Goal: Find specific page/section: Find specific page/section

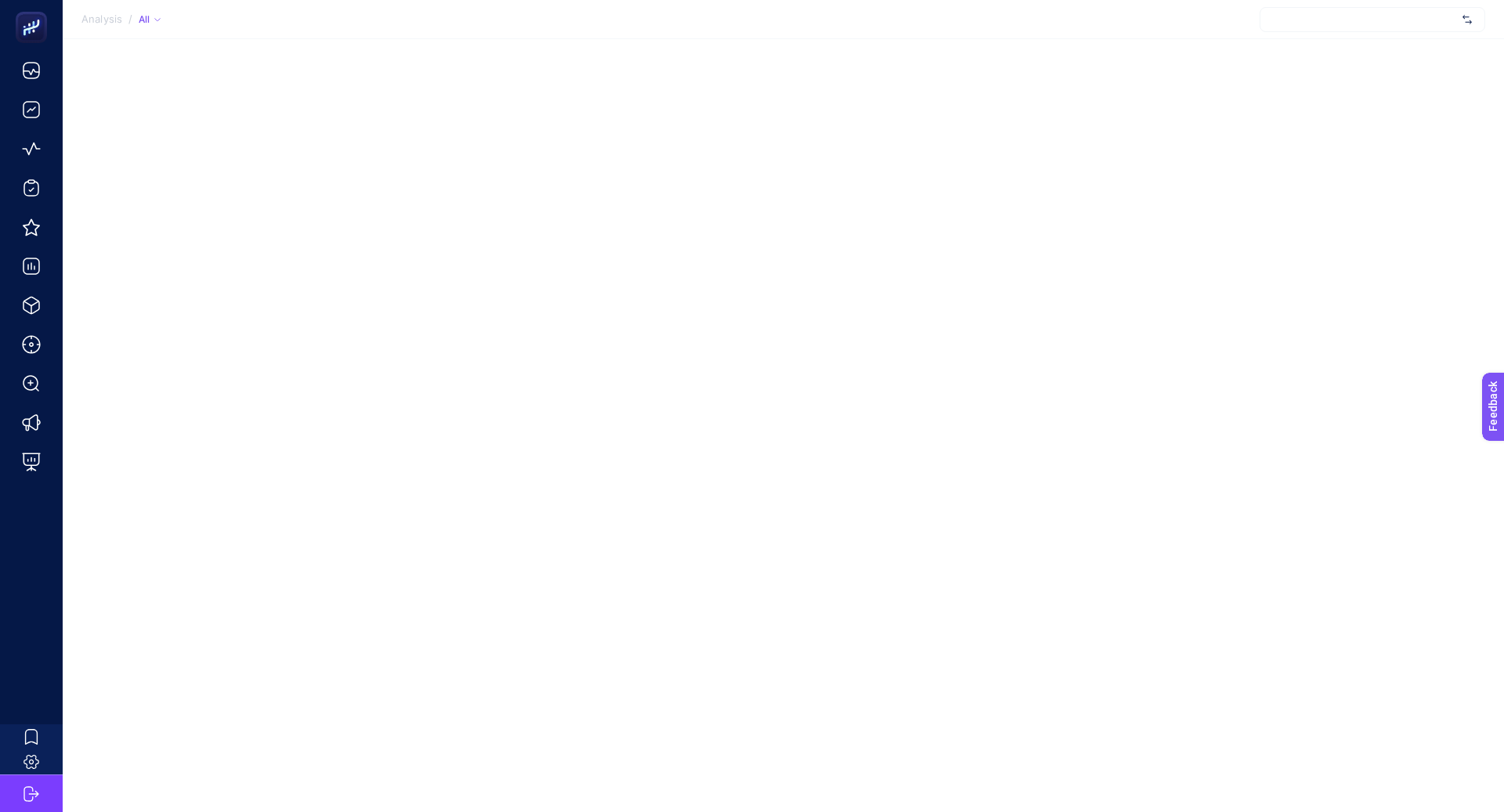
click at [1326, 23] on div at bounding box center [1373, 19] width 226 height 25
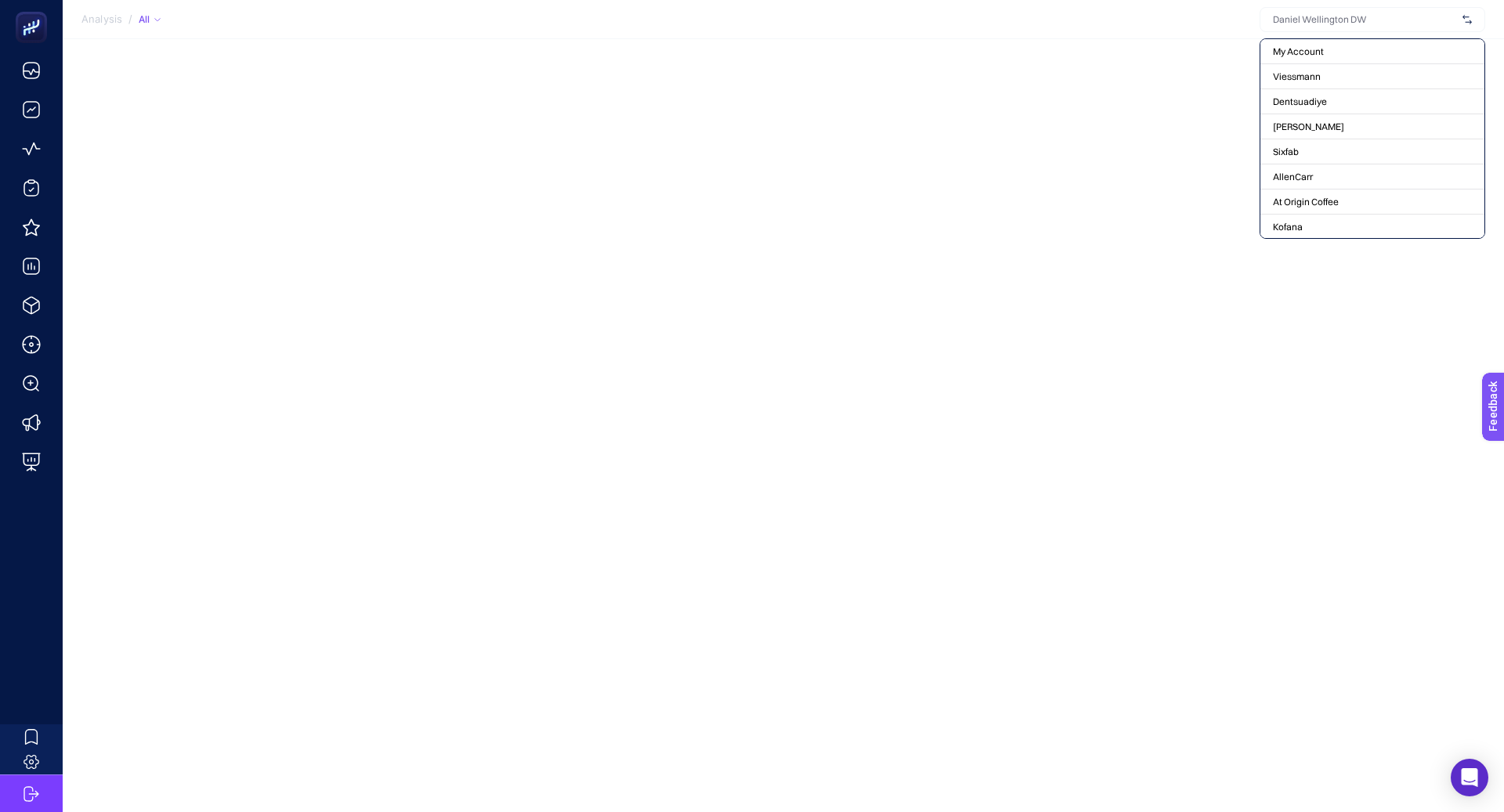
click at [668, 335] on div "Analysis / All My Account Viessmann Dentsuadiye [PERSON_NAME] Sixfab AllenCarr …" at bounding box center [752, 406] width 1504 height 812
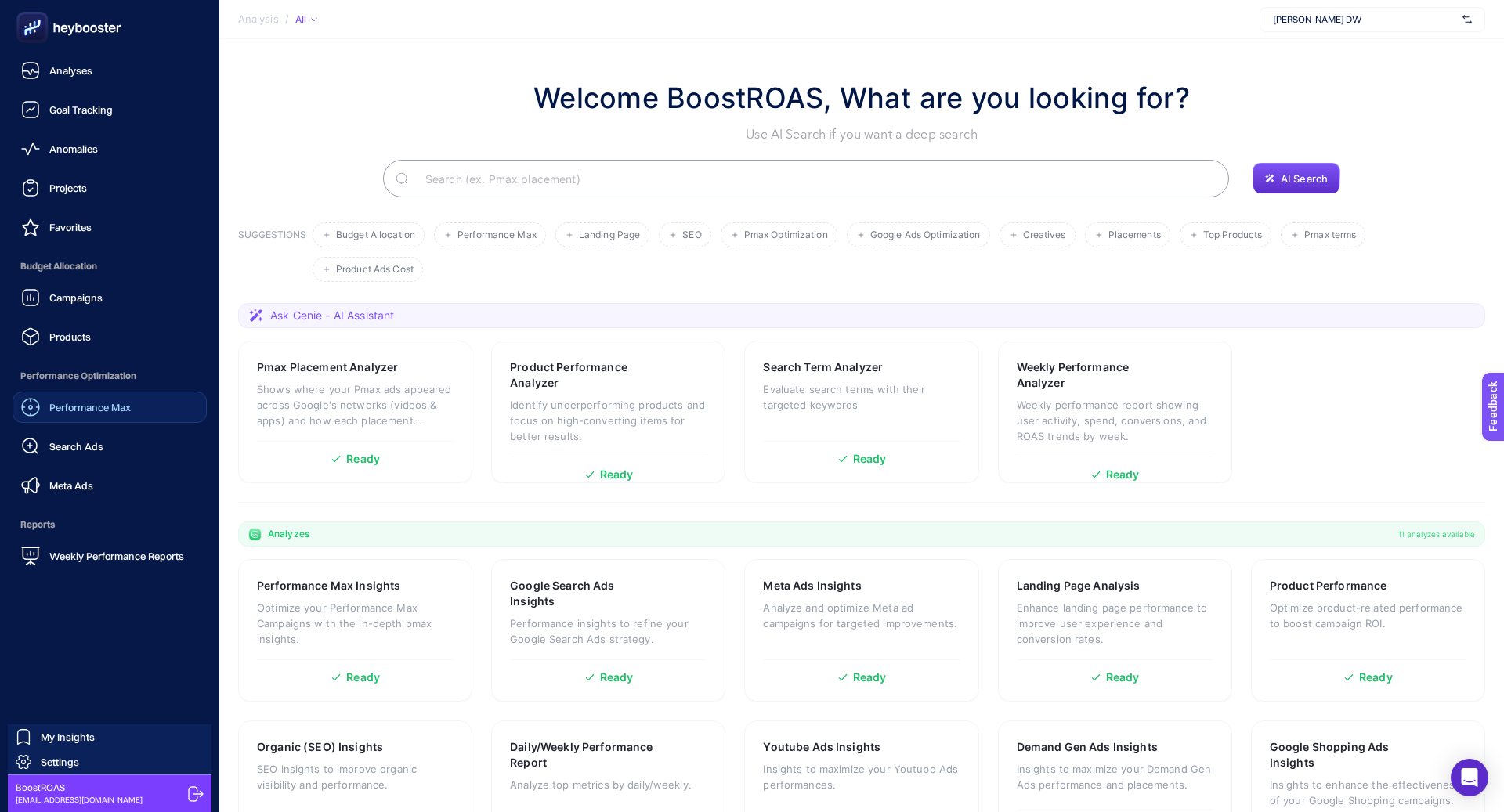
click at [86, 413] on div "Performance Max" at bounding box center [75, 406] width 109 height 18
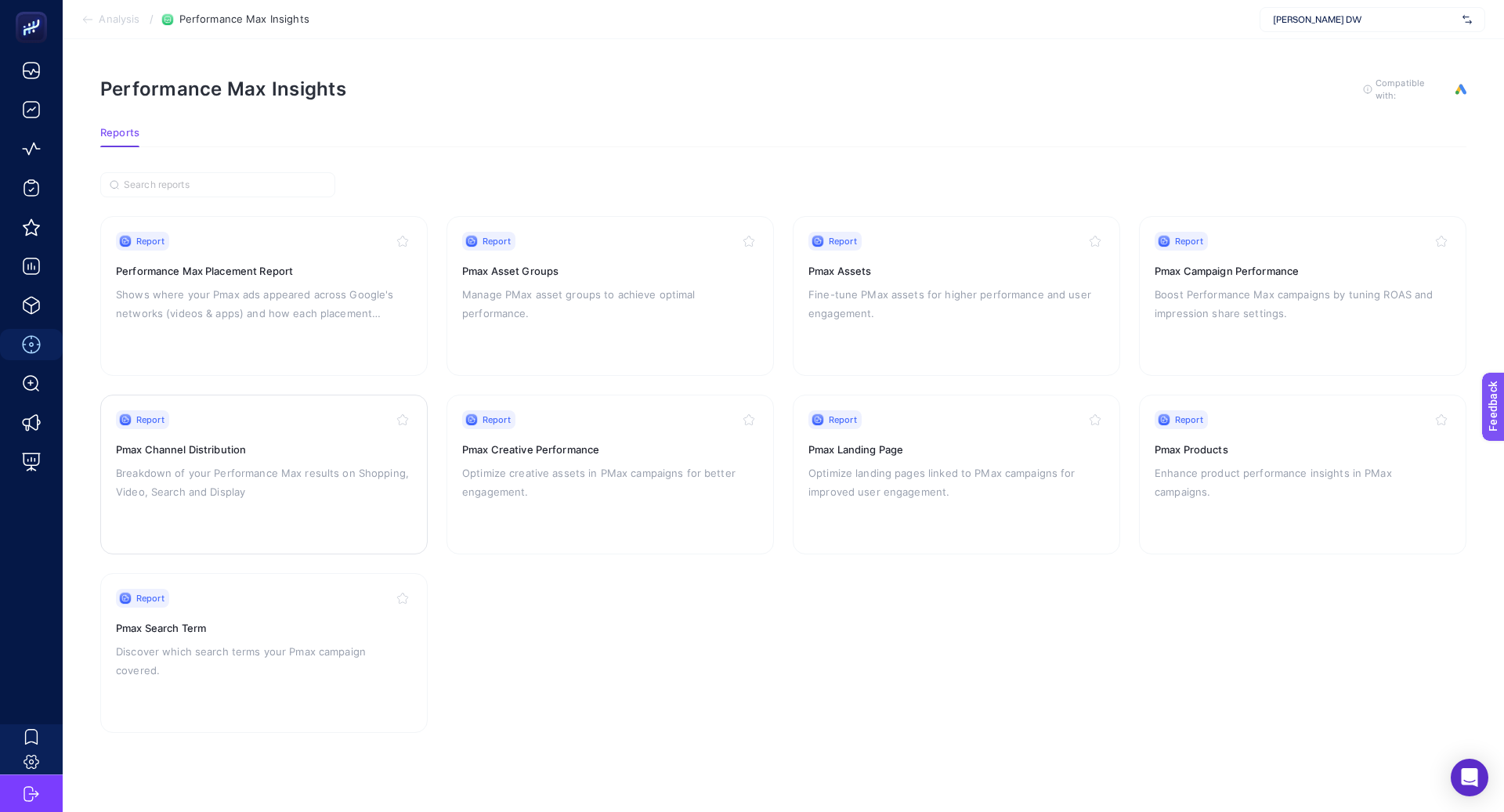
click at [298, 433] on div "Report Pmax Channel Distribution Breakdown of your Performance Max results on S…" at bounding box center [264, 475] width 296 height 129
